Goal: Task Accomplishment & Management: Use online tool/utility

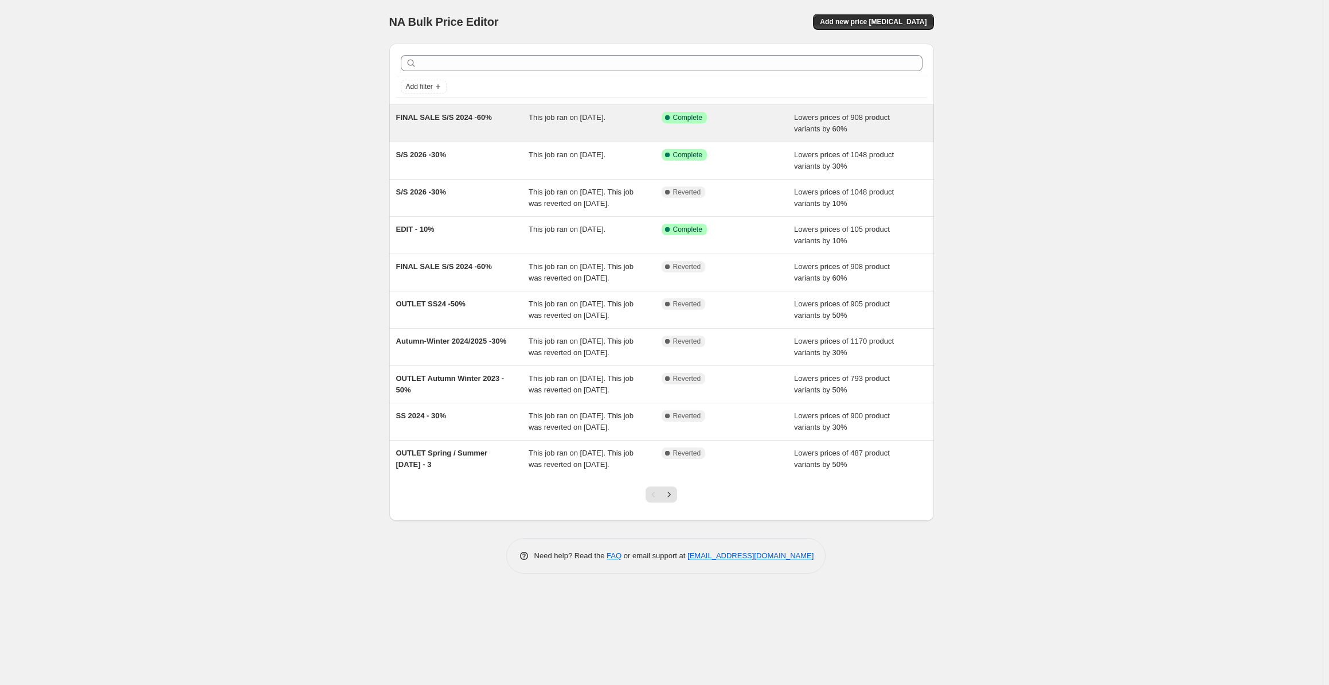
click at [566, 123] on div "This job ran on [DATE]." at bounding box center [595, 123] width 133 height 23
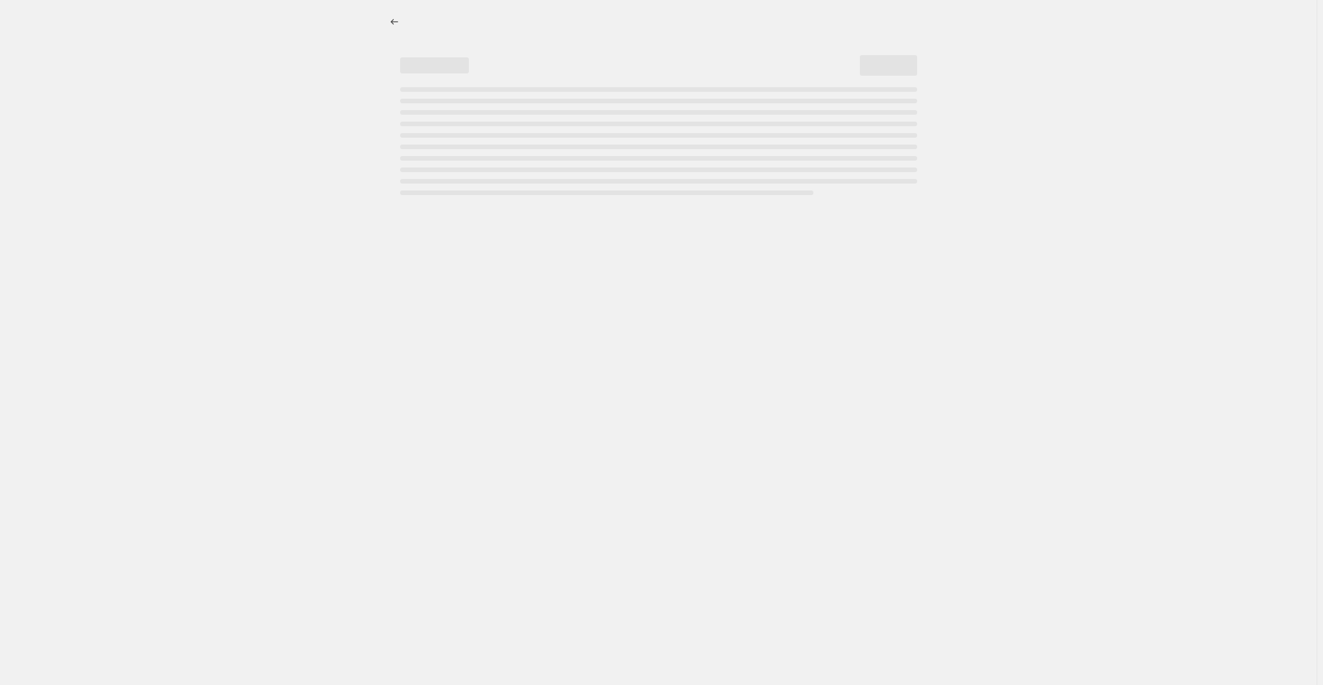
select select "percentage"
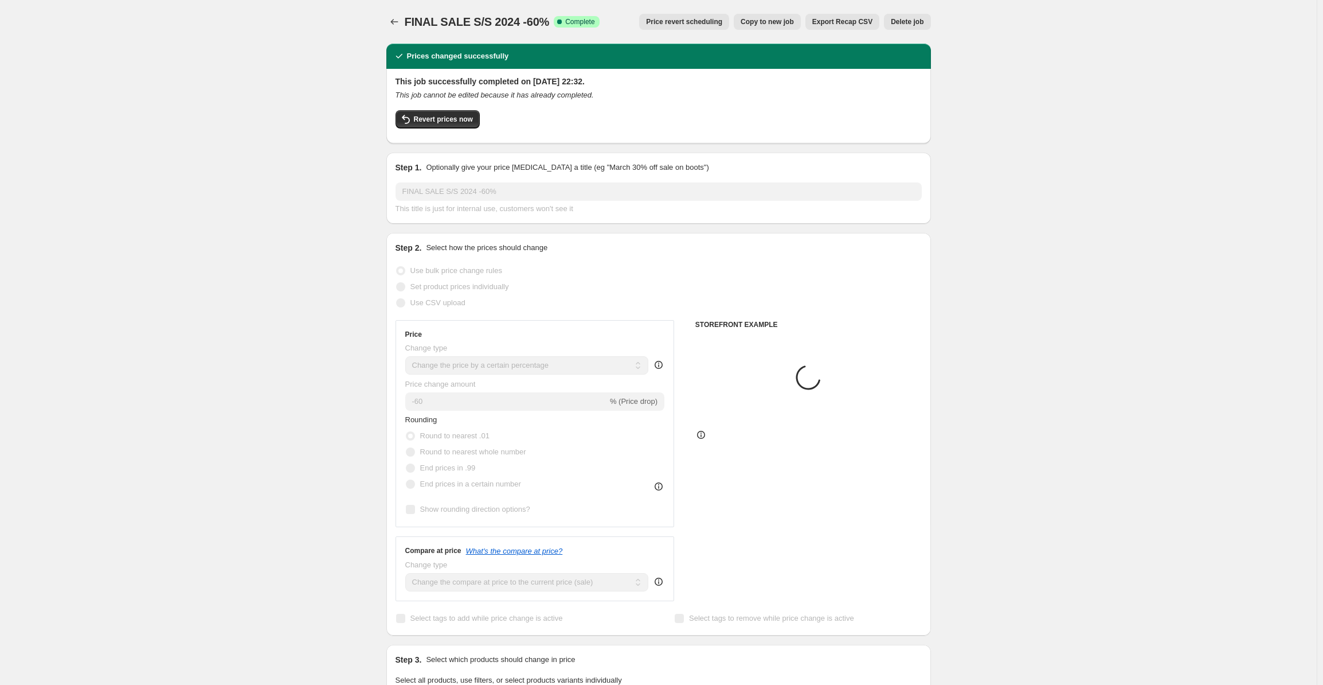
select select "collection"
click at [424, 123] on span "Revert prices now" at bounding box center [443, 119] width 59 height 9
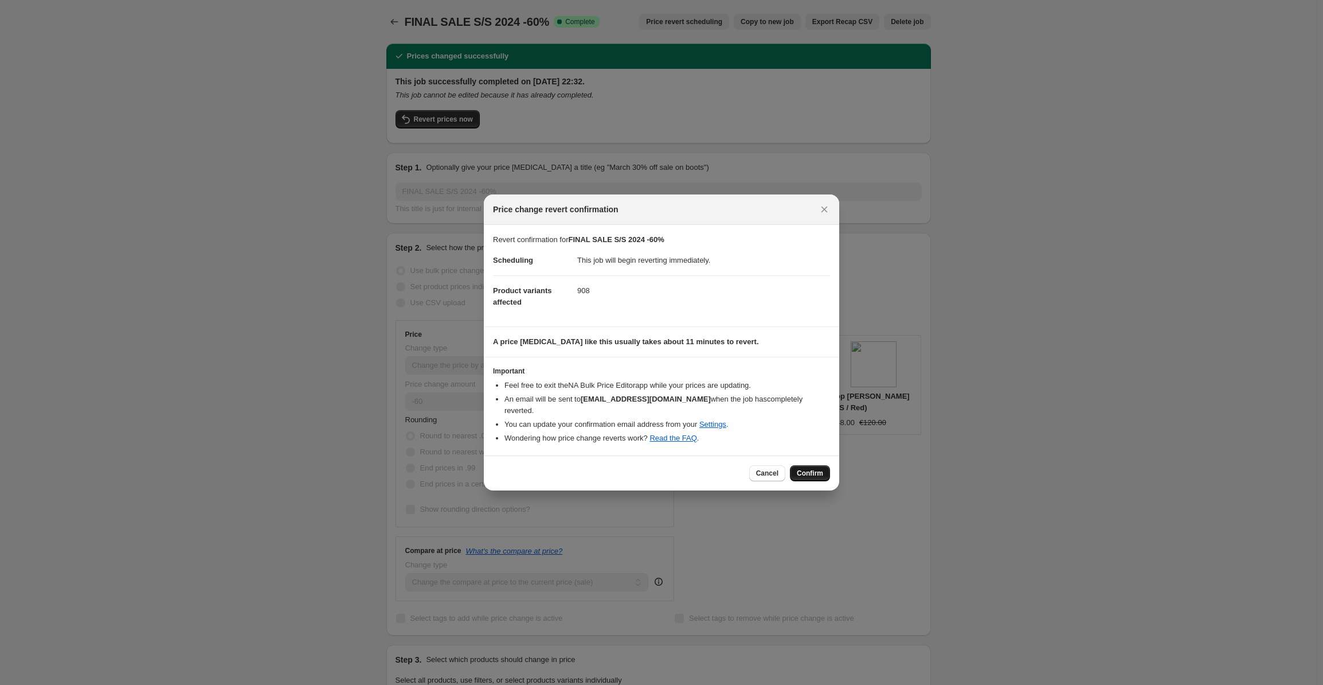
click at [805, 468] on span "Confirm" at bounding box center [810, 472] width 26 height 9
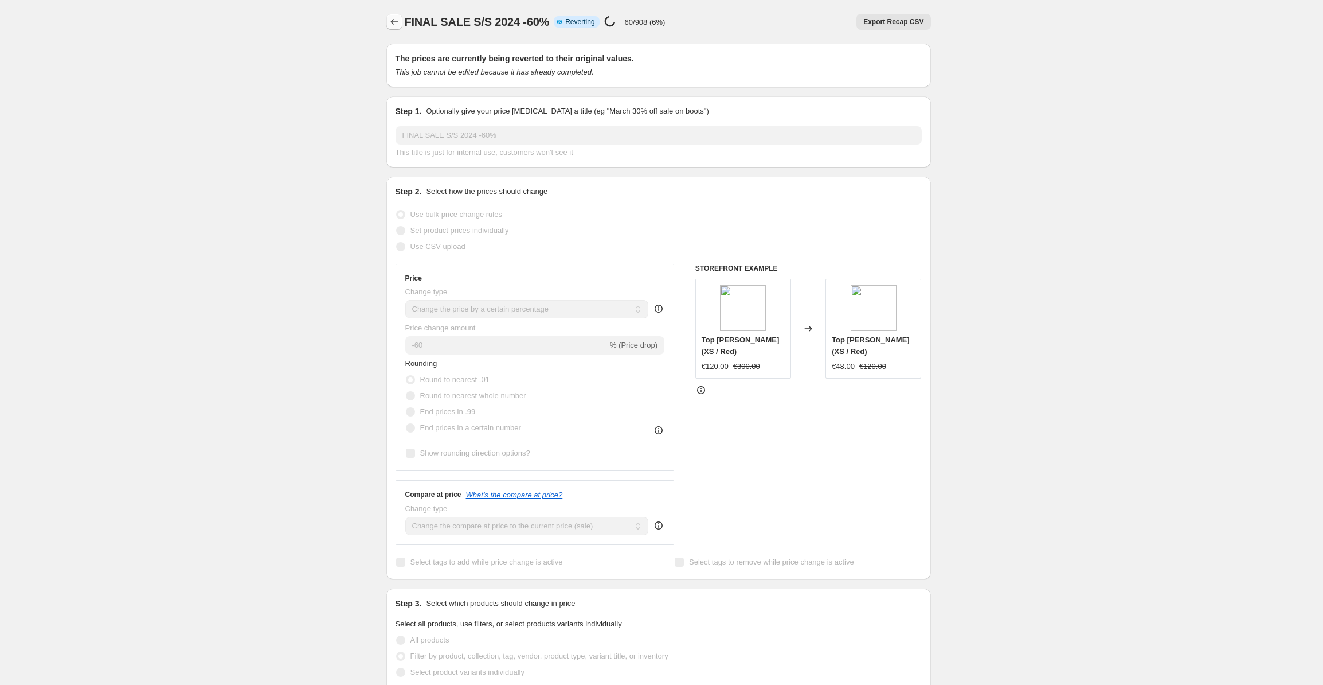
click at [394, 18] on icon "Price change jobs" at bounding box center [394, 21] width 11 height 11
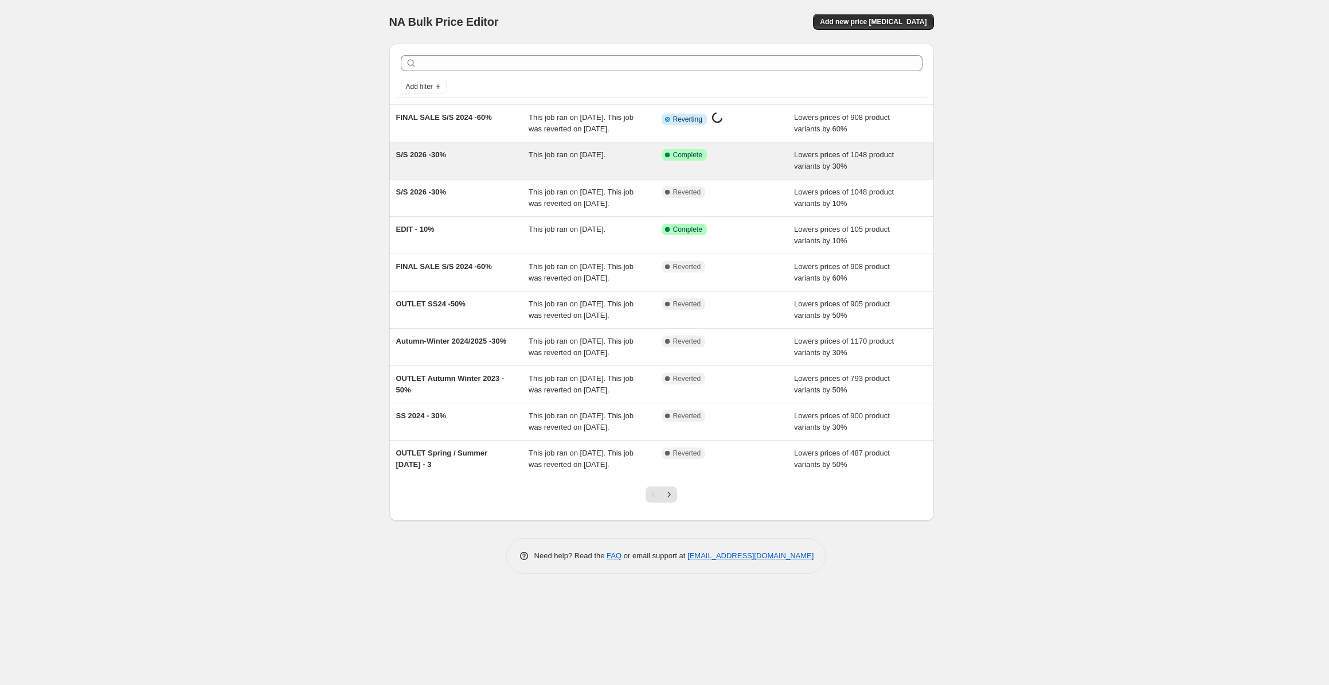
click at [483, 161] on div "S/S 2026 -30%" at bounding box center [462, 160] width 133 height 23
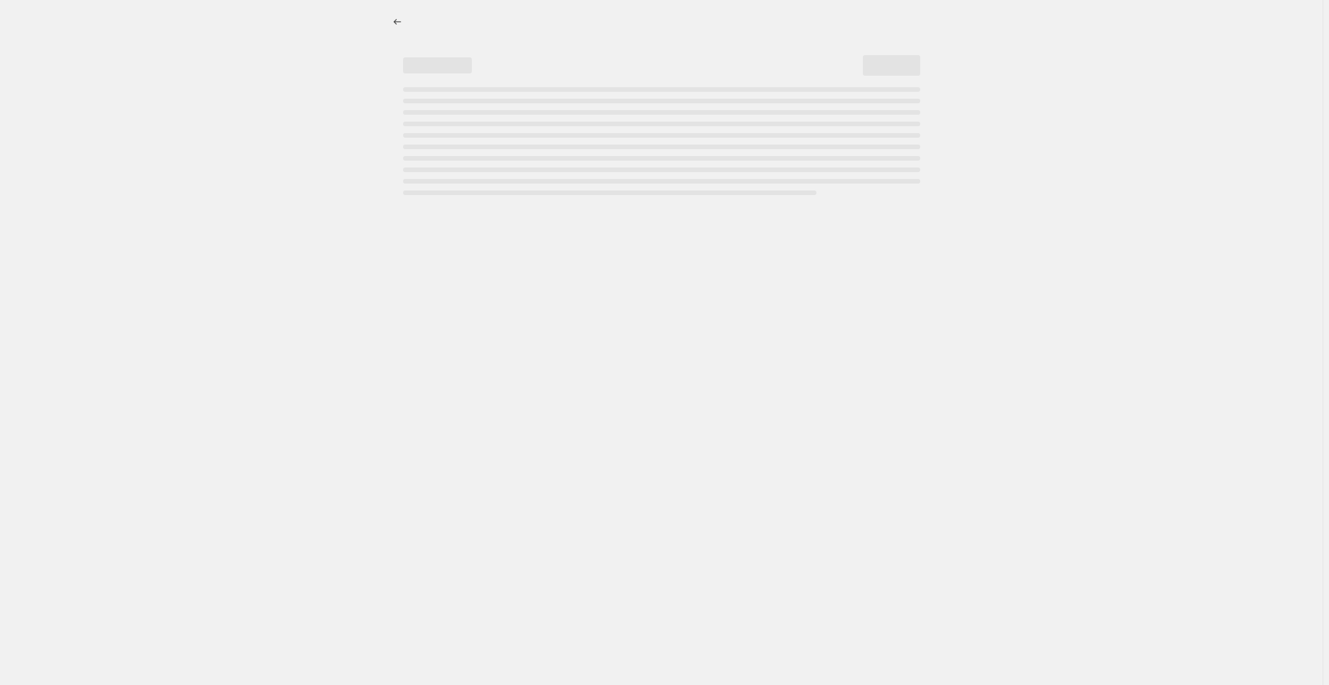
select select "percentage"
select select "collection"
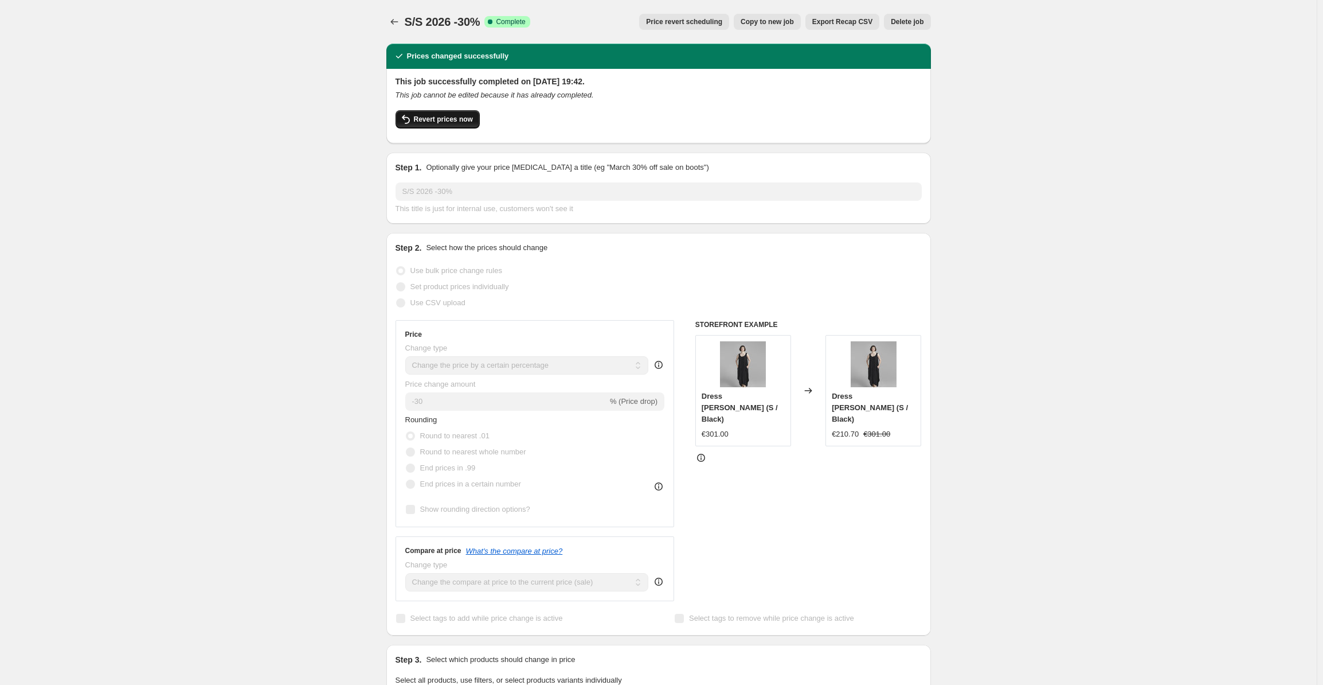
click at [463, 123] on span "Revert prices now" at bounding box center [443, 119] width 59 height 9
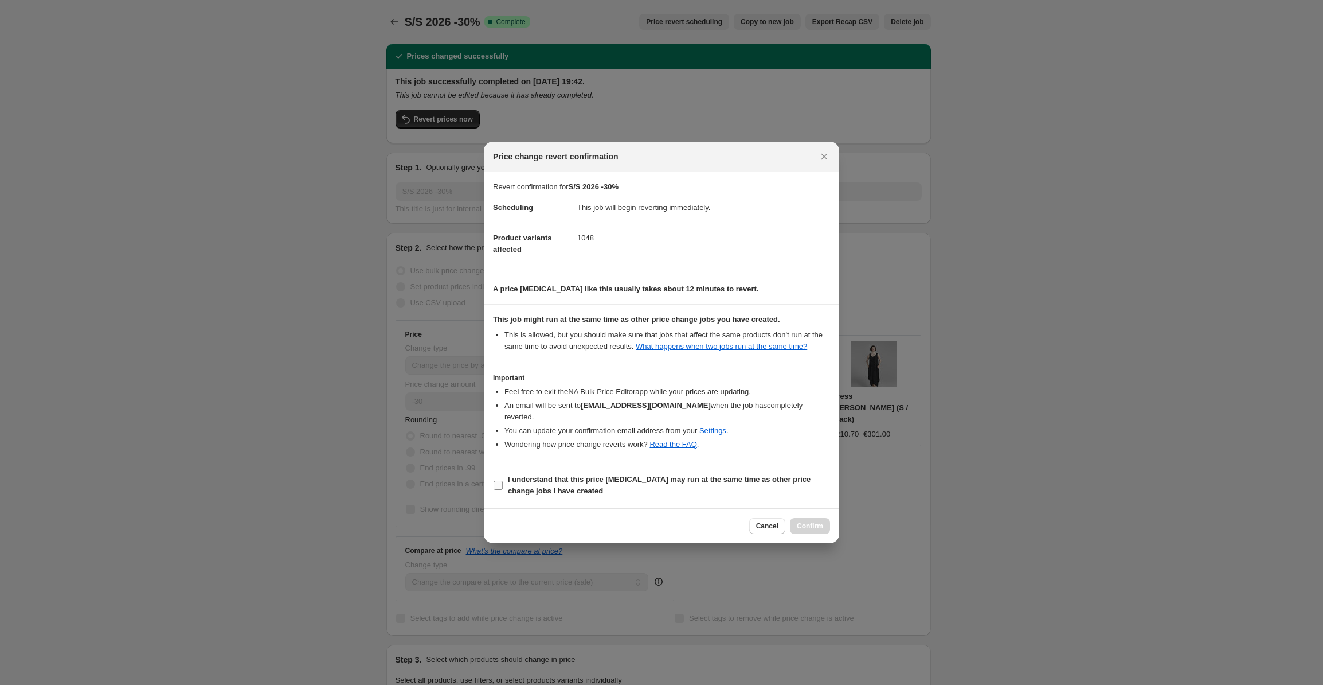
click at [663, 476] on b "I understand that this price [MEDICAL_DATA] may run at the same time as other p…" at bounding box center [659, 485] width 303 height 20
click at [503, 480] on input "I understand that this price [MEDICAL_DATA] may run at the same time as other p…" at bounding box center [498, 484] width 9 height 9
checkbox input "true"
click at [808, 522] on span "Confirm" at bounding box center [810, 525] width 26 height 9
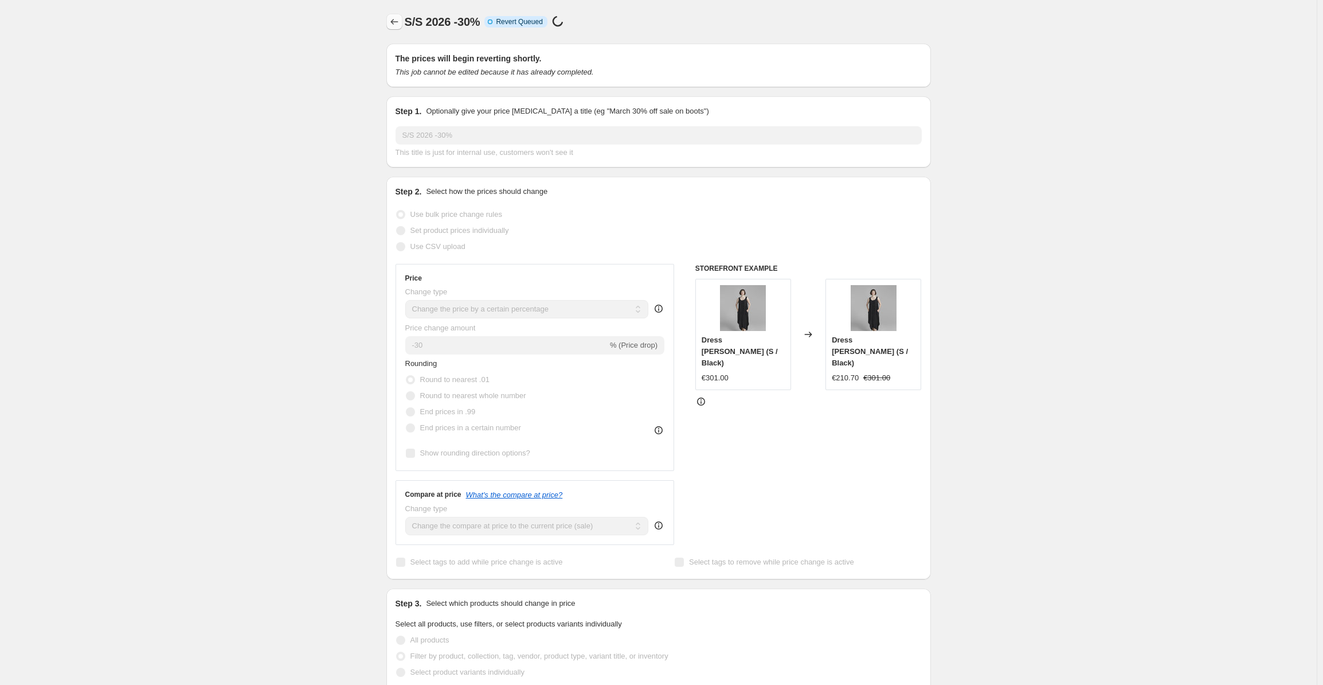
click at [390, 21] on button "Price change jobs" at bounding box center [394, 22] width 16 height 16
